Goal: Check status

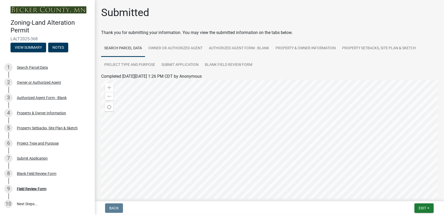
scroll to position [33, 0]
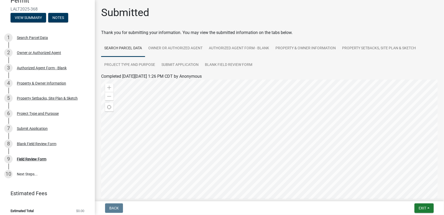
scroll to position [33, 0]
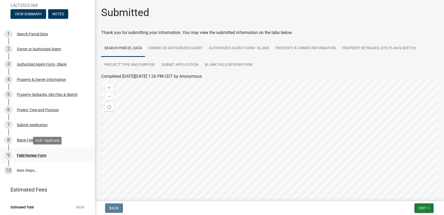
click at [35, 155] on div "Field Review Form" at bounding box center [31, 155] width 29 height 4
click at [22, 154] on div "Field Review Form" at bounding box center [31, 155] width 29 height 4
click at [7, 156] on div "9" at bounding box center [8, 155] width 8 height 8
click at [8, 156] on div "9" at bounding box center [8, 155] width 8 height 8
click at [22, 171] on link "10 Next Steps..." at bounding box center [47, 170] width 95 height 15
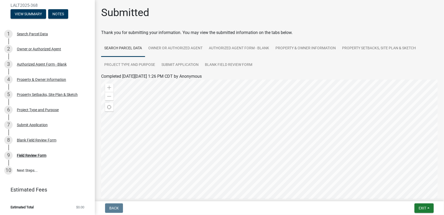
click at [180, 83] on div at bounding box center [269, 145] width 336 height 132
